Goal: Task Accomplishment & Management: Manage account settings

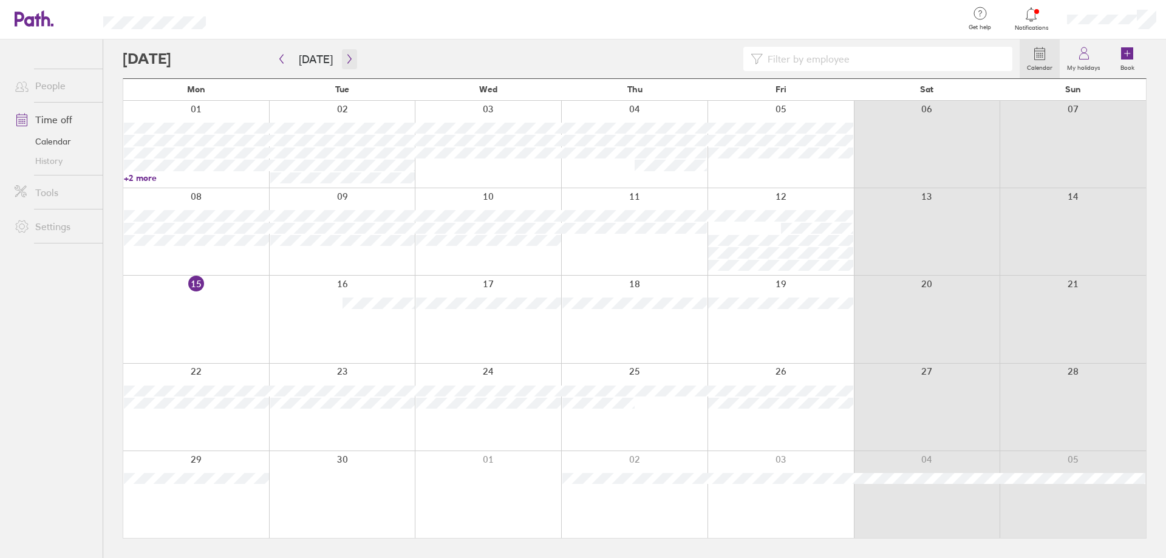
click at [347, 59] on icon "button" at bounding box center [349, 59] width 9 height 10
click at [513, 494] on div at bounding box center [488, 494] width 146 height 87
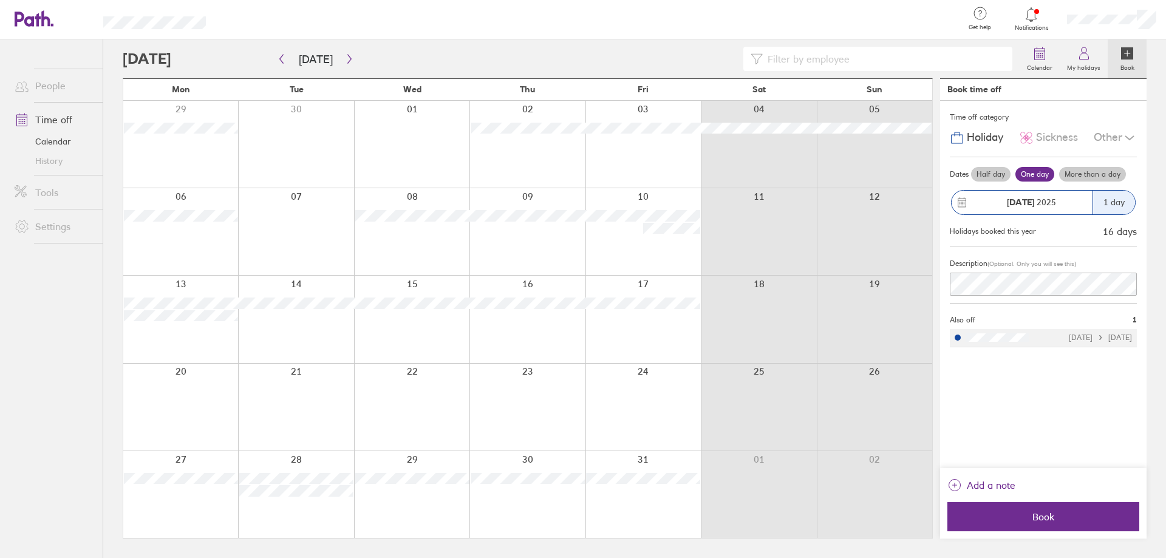
click at [1100, 174] on label "More than a day" at bounding box center [1092, 174] width 67 height 15
click at [0, 0] on input "More than a day" at bounding box center [0, 0] width 0 height 0
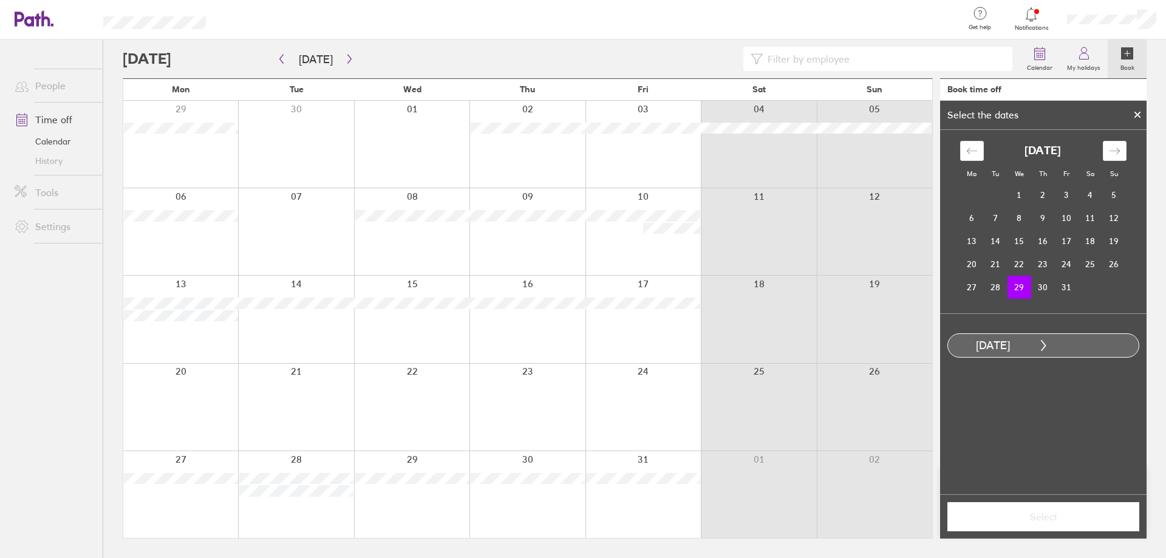
click at [1020, 288] on td "29" at bounding box center [1020, 287] width 24 height 23
click at [1067, 284] on td "31" at bounding box center [1067, 287] width 24 height 23
click at [1036, 517] on span "Select" at bounding box center [1043, 516] width 175 height 11
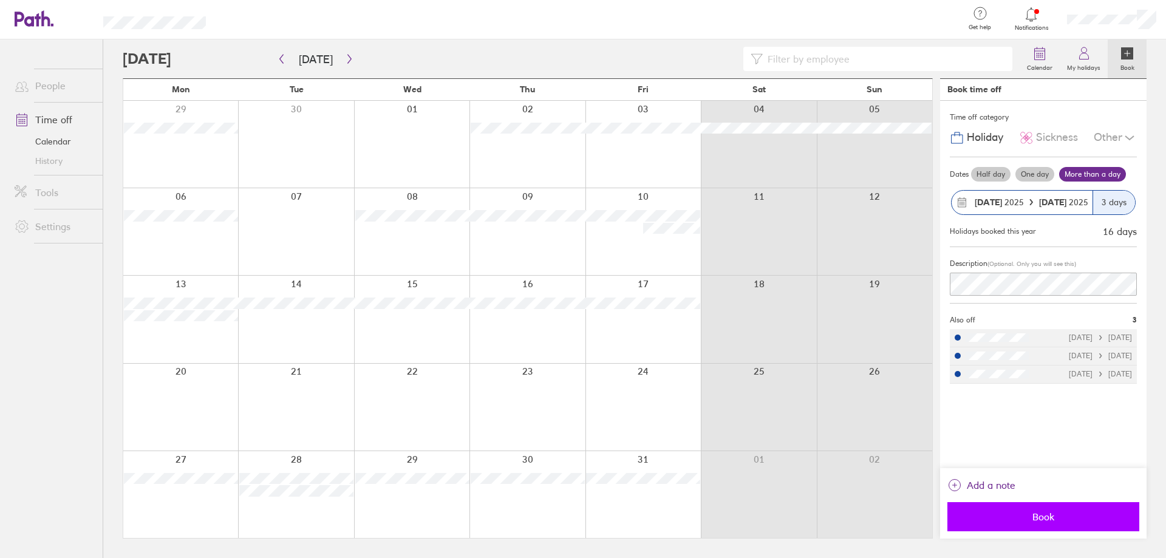
click at [1031, 513] on span "Book" at bounding box center [1043, 516] width 175 height 11
